Goal: Information Seeking & Learning: Learn about a topic

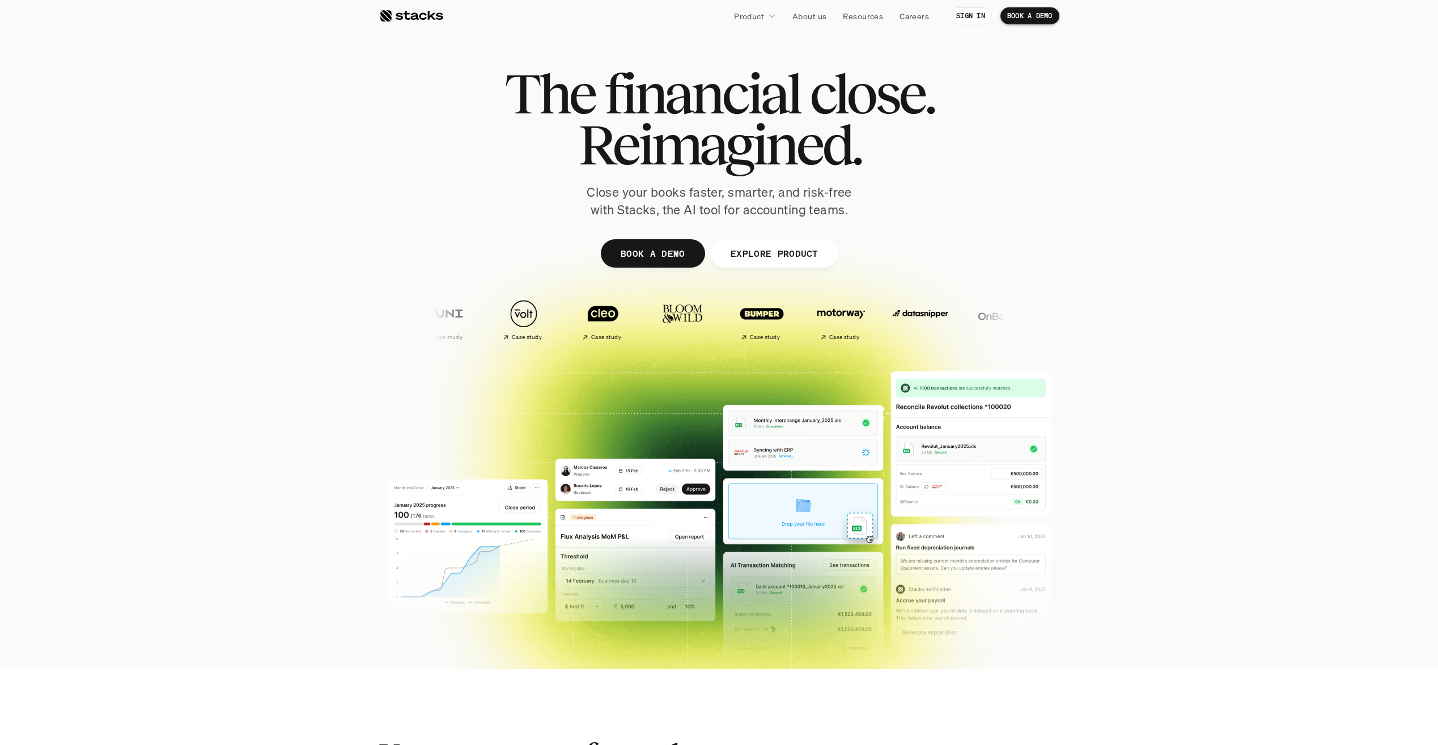
drag, startPoint x: 777, startPoint y: 256, endPoint x: 760, endPoint y: 264, distance: 18.8
click at [777, 256] on p "EXPLORE PRODUCT" at bounding box center [774, 253] width 88 height 16
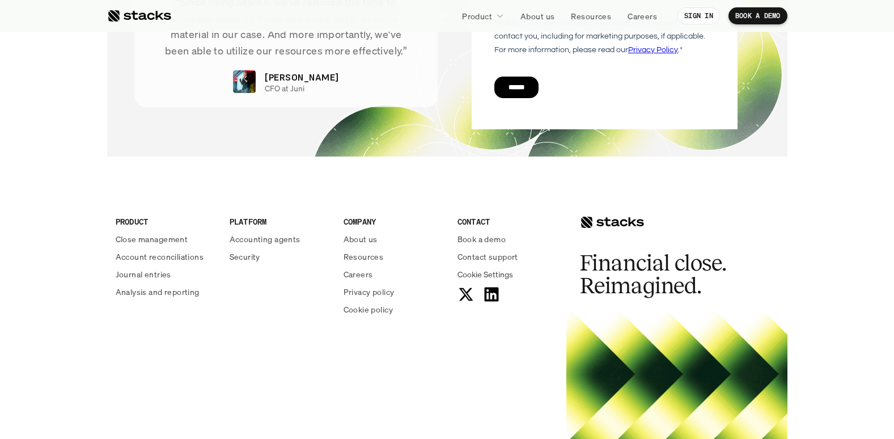
scroll to position [4066, 0]
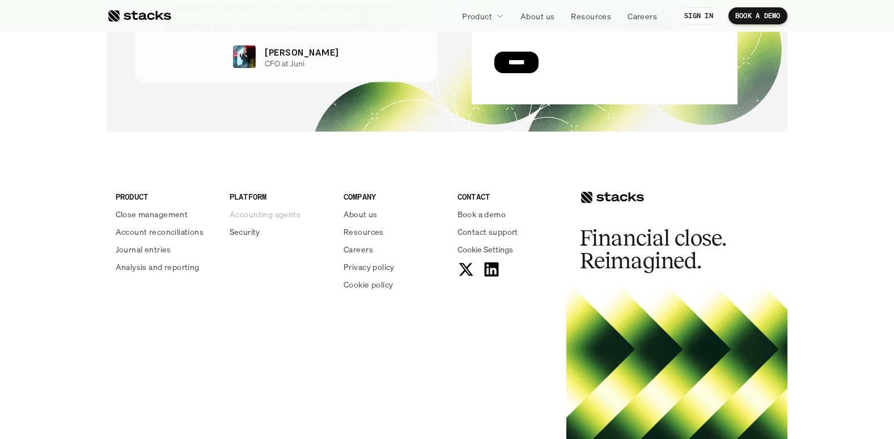
click at [279, 218] on p "Accounting agents" at bounding box center [265, 214] width 71 height 12
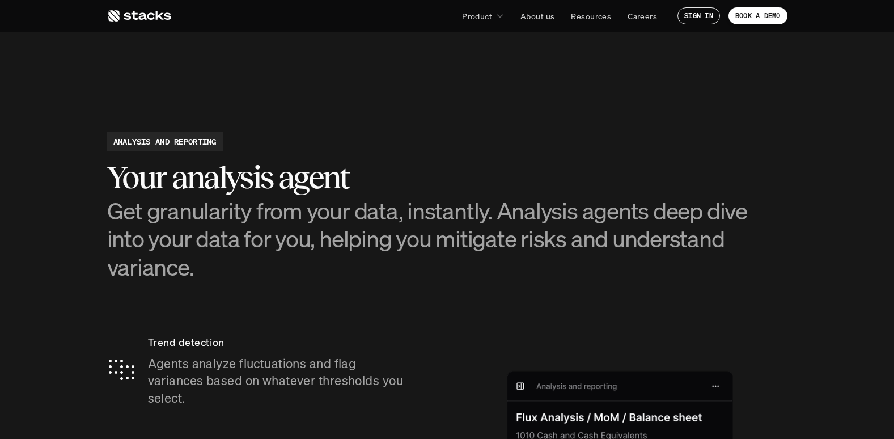
scroll to position [1757, 0]
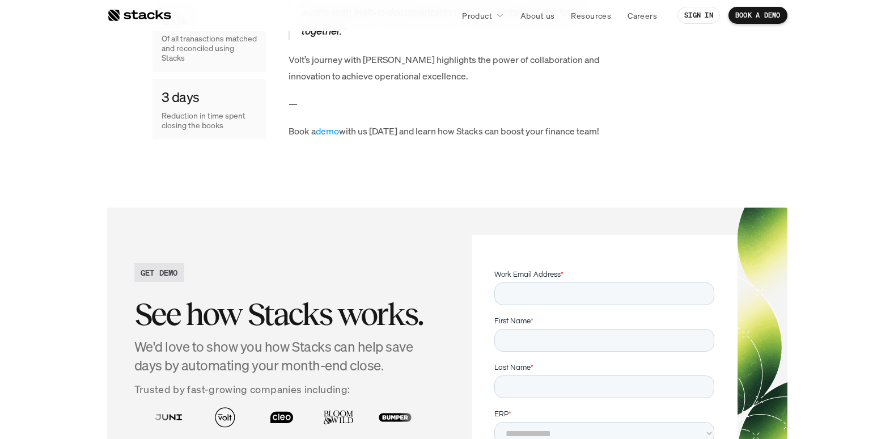
scroll to position [2607, 0]
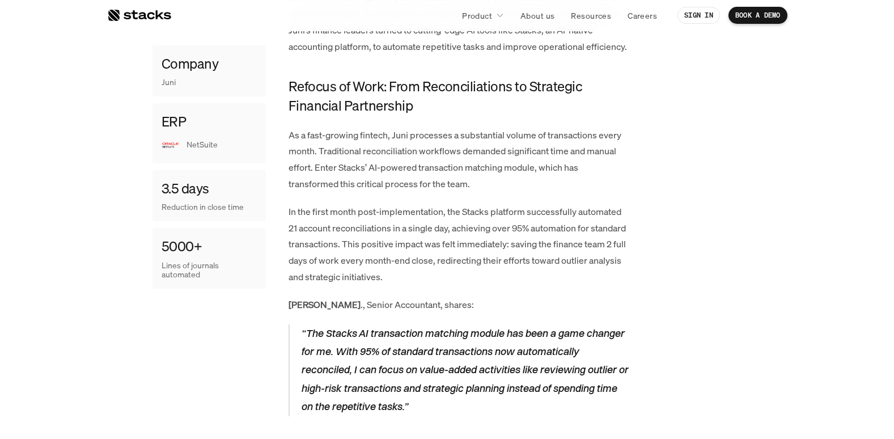
scroll to position [737, 0]
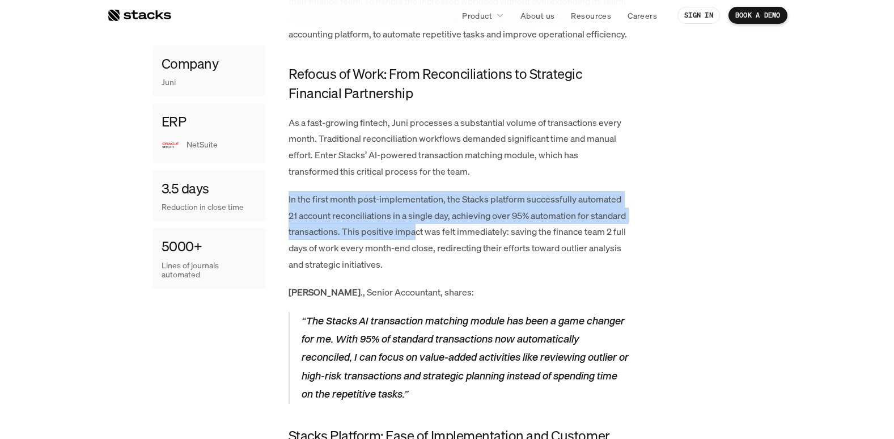
drag, startPoint x: 289, startPoint y: 200, endPoint x: 453, endPoint y: 238, distance: 168.3
click at [453, 238] on p "In the first month post-implementation, the Stacks platform successfully automa…" at bounding box center [459, 232] width 340 height 82
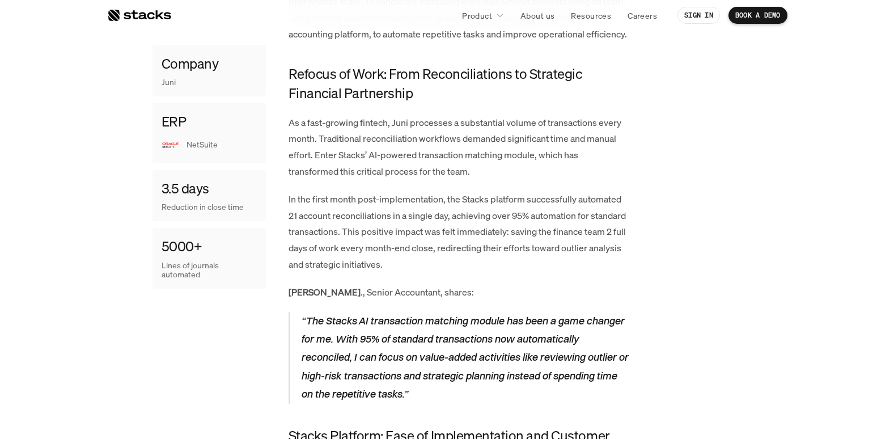
drag, startPoint x: 453, startPoint y: 238, endPoint x: 520, endPoint y: 230, distance: 67.4
click at [520, 230] on p "In the first month post-implementation, the Stacks platform successfully automa…" at bounding box center [459, 232] width 340 height 82
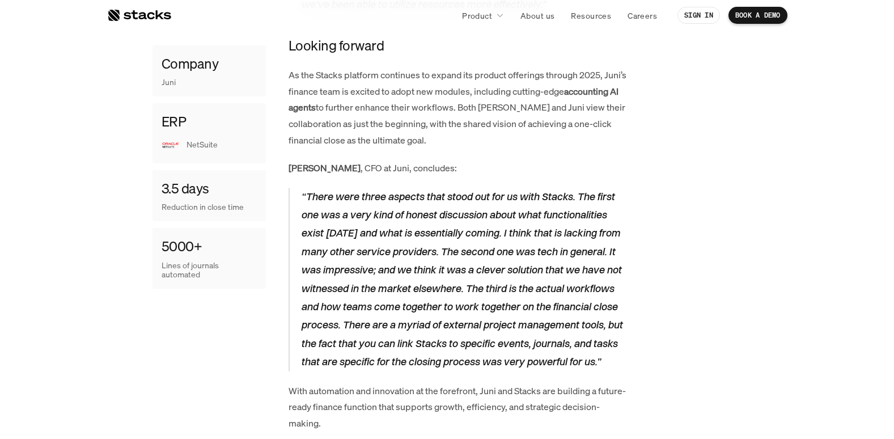
scroll to position [2097, 0]
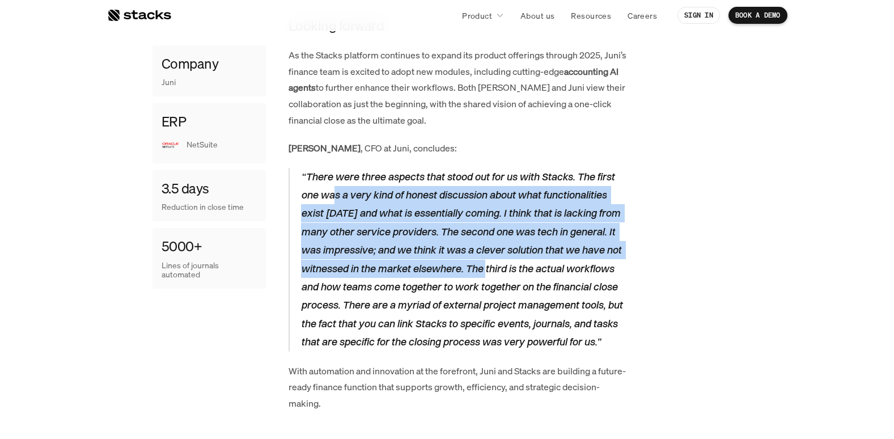
drag, startPoint x: 337, startPoint y: 192, endPoint x: 490, endPoint y: 277, distance: 175.1
click at [490, 277] on p "“There were three aspects that stood out for us with Stacks. The first one was …" at bounding box center [465, 260] width 328 height 184
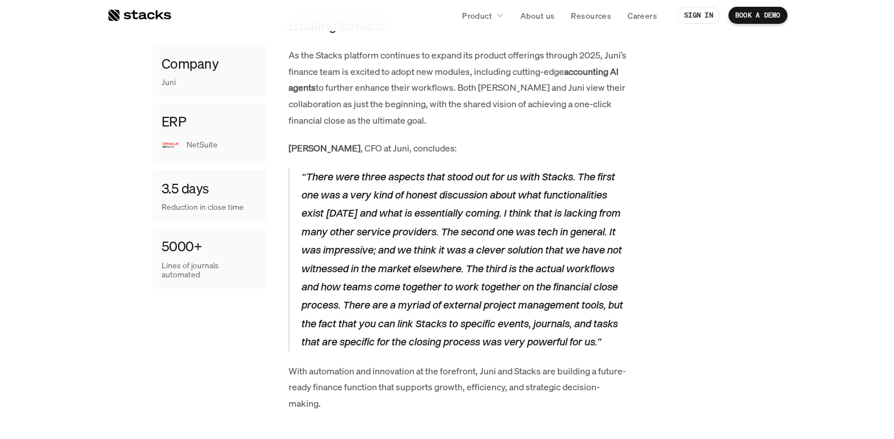
drag, startPoint x: 490, startPoint y: 277, endPoint x: 417, endPoint y: 284, distance: 72.9
click at [417, 284] on p "“There were three aspects that stood out for us with Stacks. The first one was …" at bounding box center [465, 260] width 328 height 184
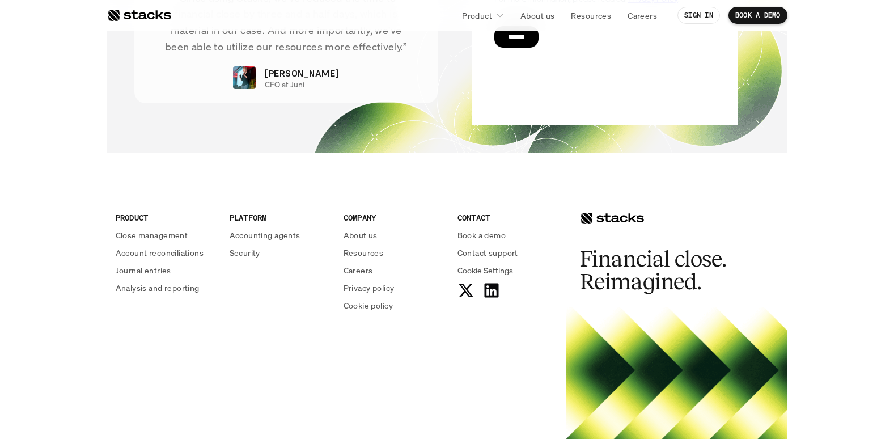
scroll to position [2891, 0]
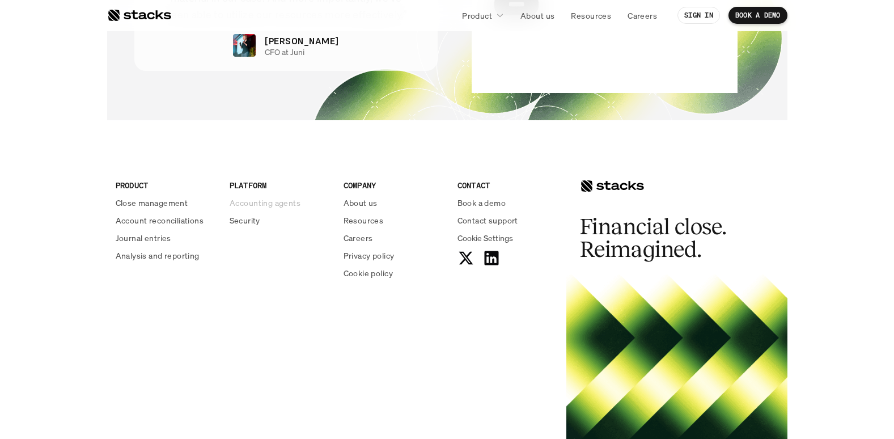
click at [274, 205] on p "Accounting agents" at bounding box center [265, 203] width 71 height 12
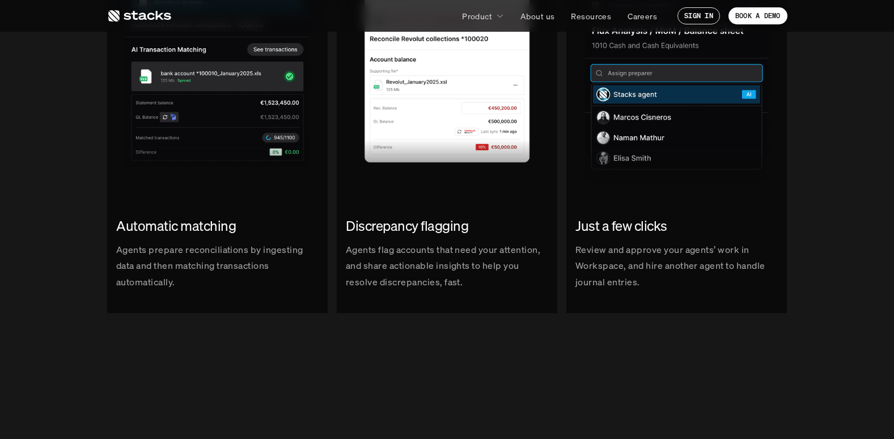
scroll to position [1474, 0]
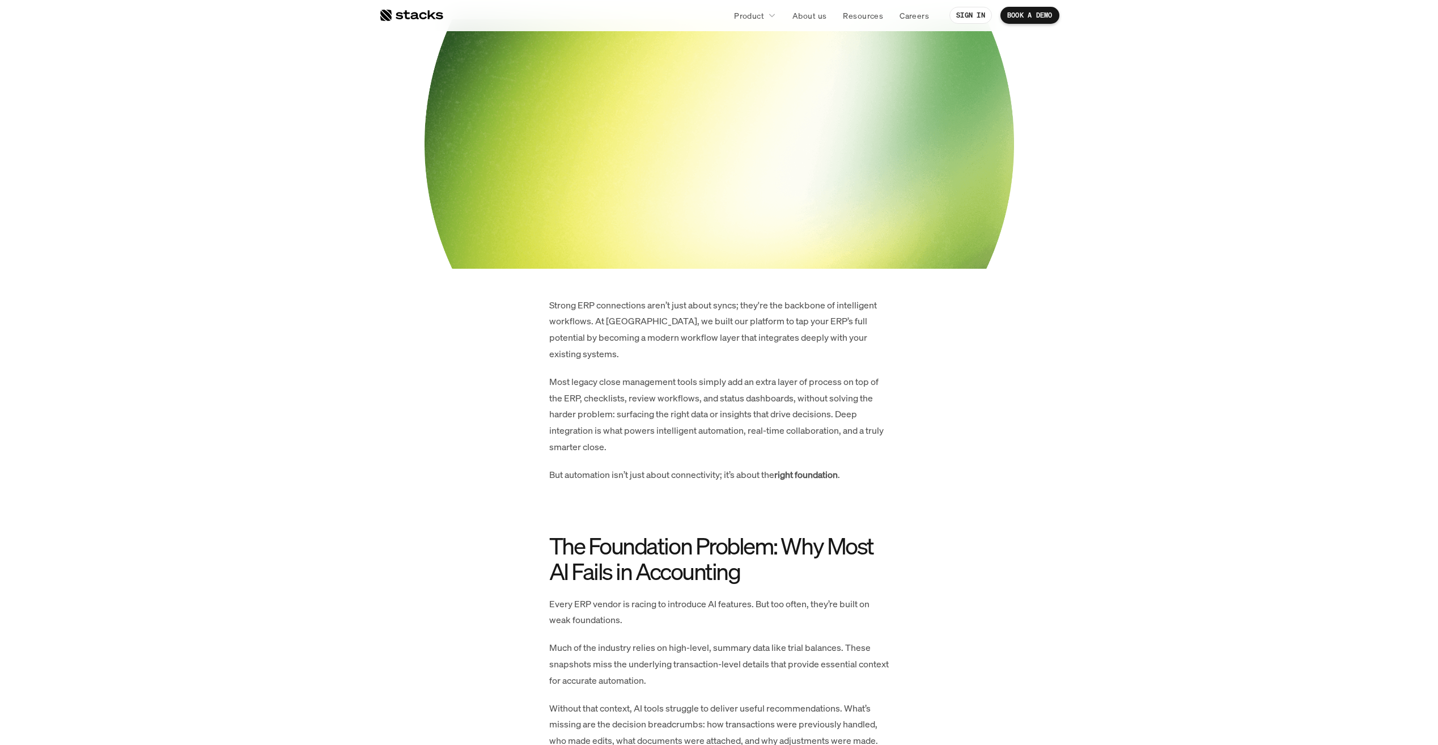
scroll to position [283, 0]
